Goal: Transaction & Acquisition: Purchase product/service

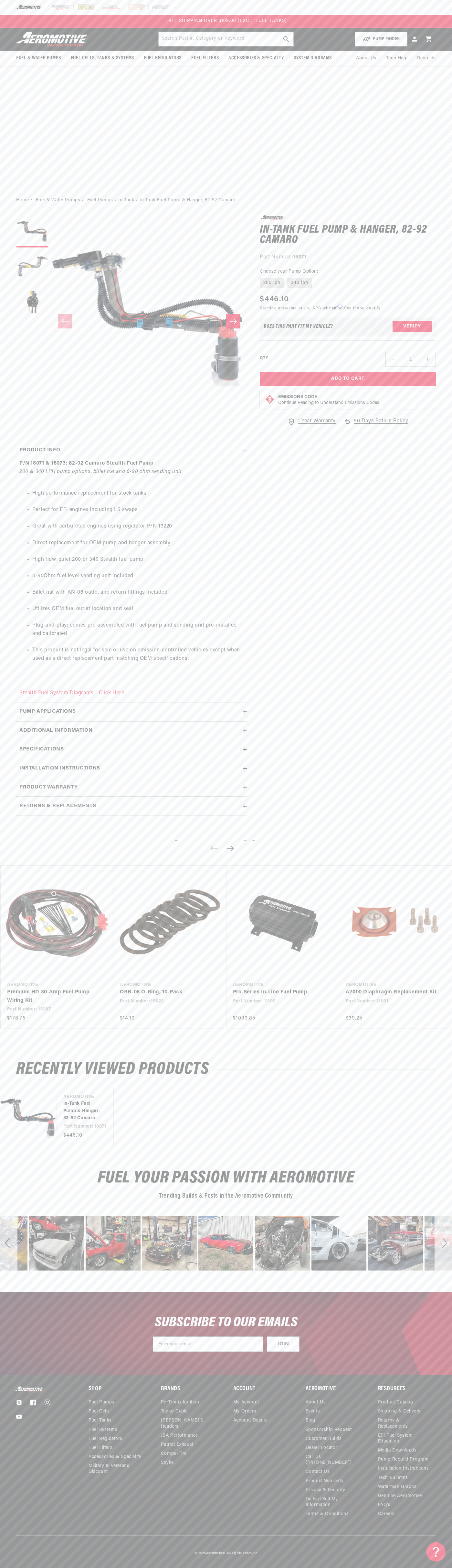
click at [58, 19] on div "FREE SHIPPING OVER $109.00 (EXCL. FUEL TANKS)" at bounding box center [226, 21] width 452 height 13
click at [445, 191] on div "Fuel & Water Pumps Back In-Tank" at bounding box center [226, 110] width 452 height 164
click at [212, 1563] on html "Skip to content Your cart Your cart is empty Loading... You may also like Subto…" at bounding box center [226, 784] width 452 height 1568
